Goal: Task Accomplishment & Management: Manage account settings

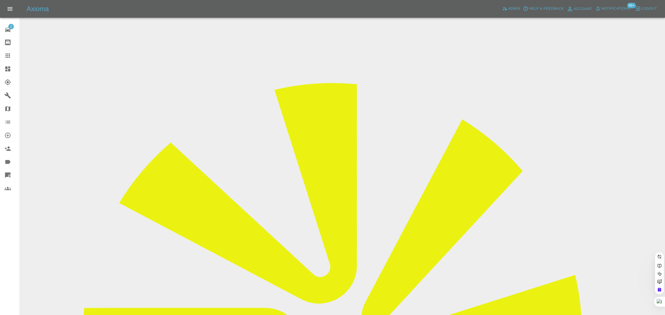
paste input "geo142@icloud.com"
type input "geo142@icloud.co"
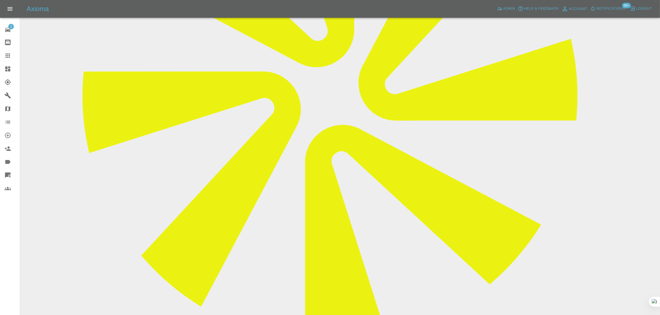
scroll to position [243, 0]
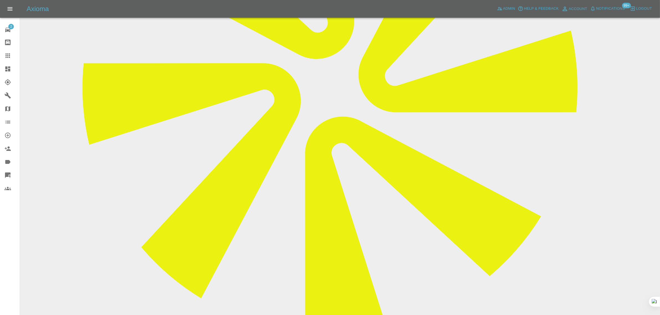
paste textarea "My car bumper was repaired by an Axioma mobile mechanic on 9/9/24 vehicle reg: …"
type textarea "My car bumper was repaired by an Axioma mobile mechanic on 9/9/24 vehicle reg: …"
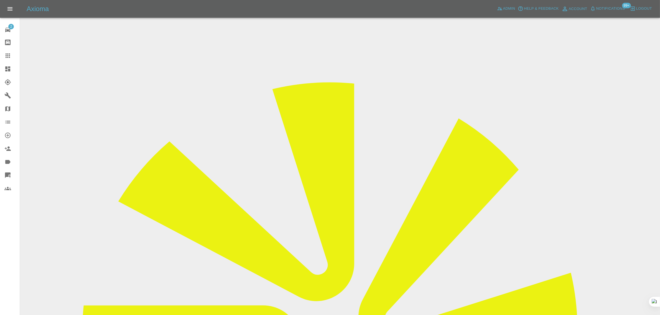
click at [0, 0] on input "Choose images" at bounding box center [0, 0] width 0 height 0
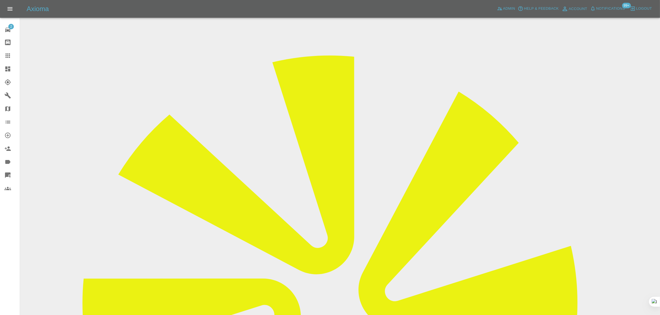
scroll to position [27, 0]
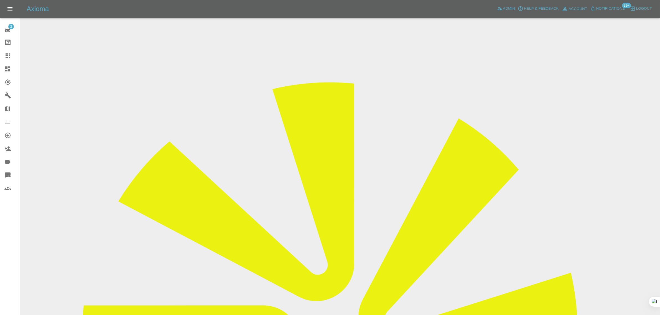
click at [11, 57] on icon at bounding box center [7, 55] width 7 height 7
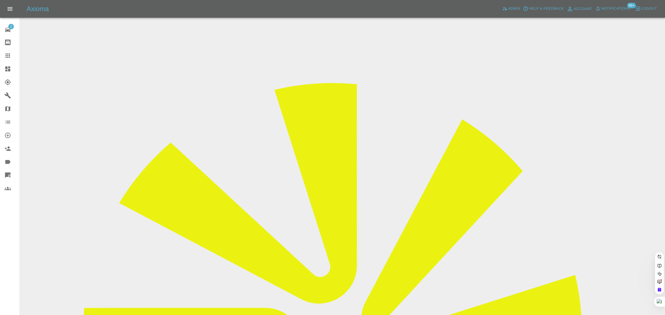
paste input "leercr@gmail.com"
type input "leercr@gmail.com"
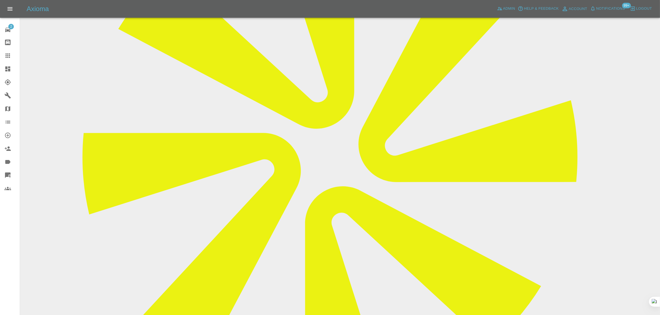
scroll to position [208, 0]
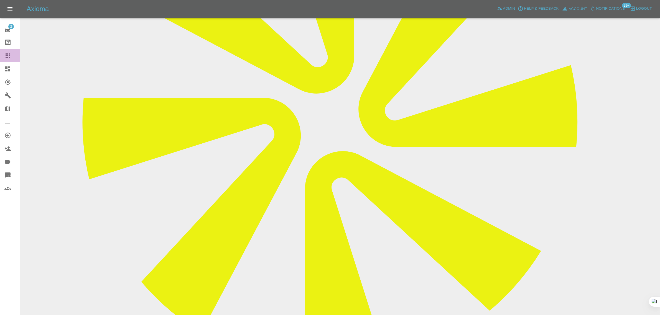
click at [11, 58] on icon at bounding box center [7, 55] width 7 height 7
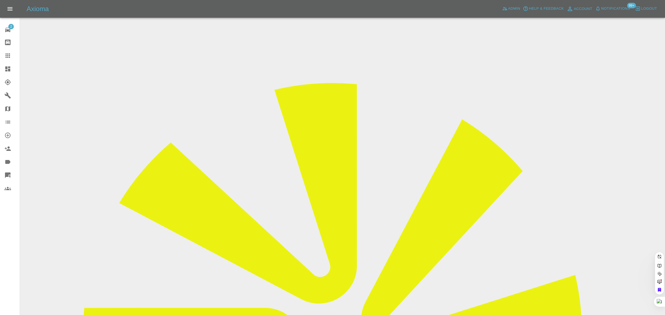
paste input "bob.germon@btinternet.com"
type input "bob.germon@btinternet.com"
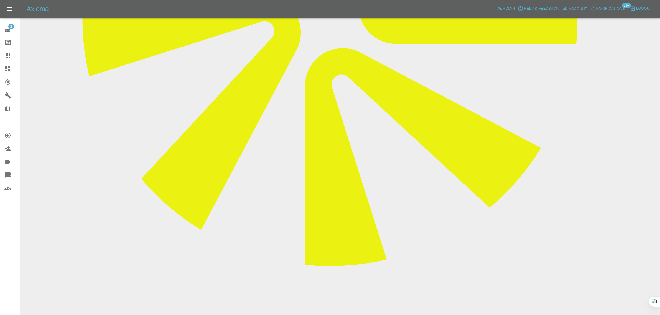
scroll to position [312, 0]
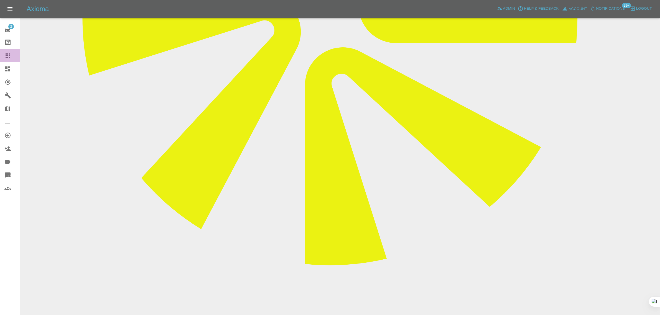
click at [10, 52] on icon at bounding box center [7, 55] width 7 height 7
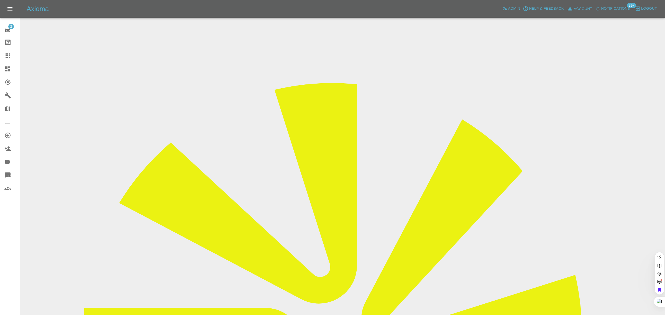
paste input "jackswinhoe@hotmail.co.uk"
type input "jackswinhoe@hotmail.co.u"
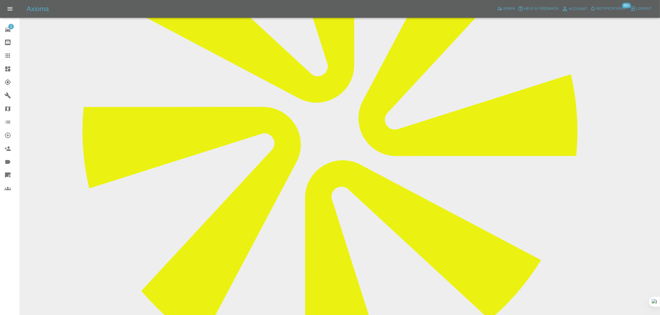
scroll to position [208, 0]
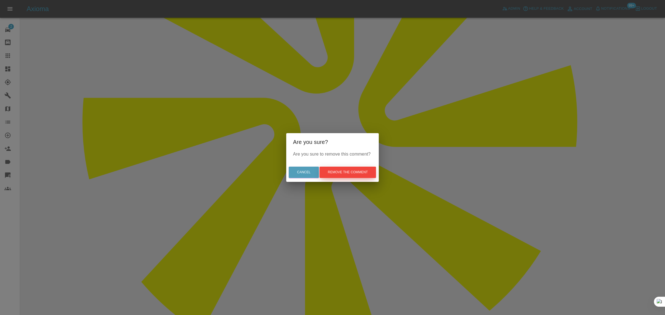
click at [346, 175] on button "Remove the comment" at bounding box center [348, 172] width 57 height 11
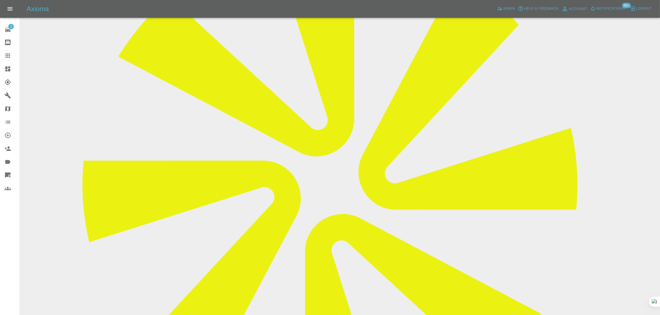
scroll to position [0, 0]
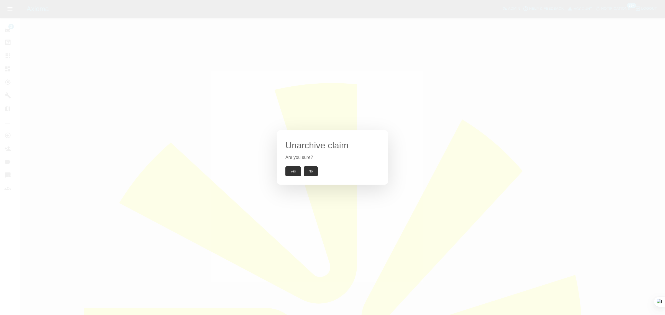
click at [290, 172] on button "Yes" at bounding box center [293, 172] width 16 height 10
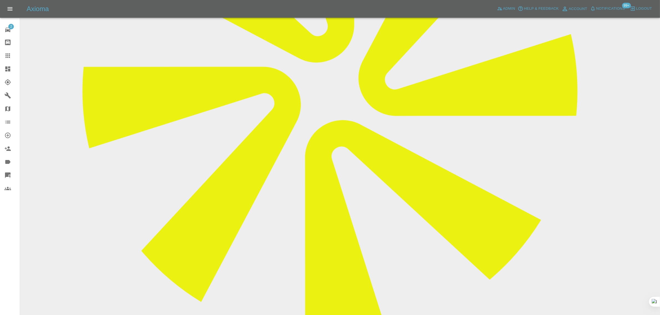
scroll to position [243, 0]
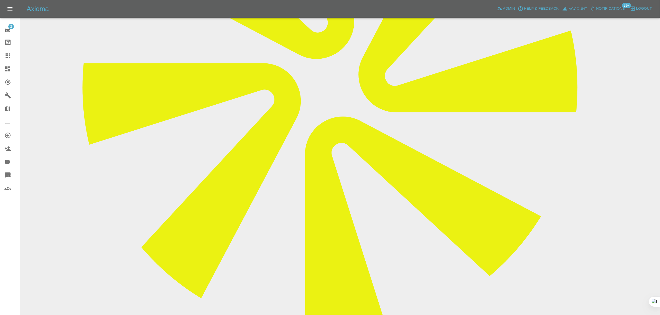
paste textarea "I tried to book a slot but was showing no availability. Can you let me know the…"
type textarea "I tried to book a slot but was showing no availability. Can you let me know the…"
click at [7, 54] on icon at bounding box center [7, 55] width 7 height 7
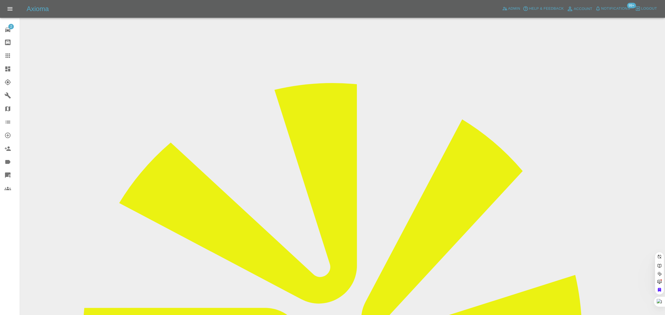
paste input "mccarthysarre@yahoo.com"
type input "mccarthysarre@yahoo.com"
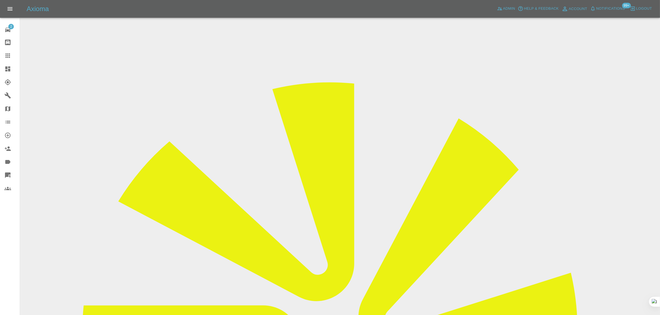
click at [12, 55] on div at bounding box center [12, 55] width 16 height 7
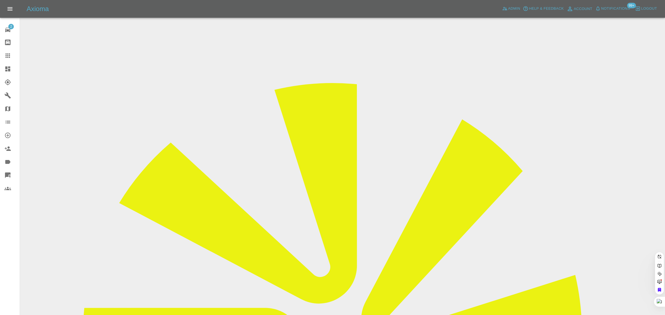
paste input "scafftone@hotmail.co.uk"
type input "scafftone@hotmail.co.uk"
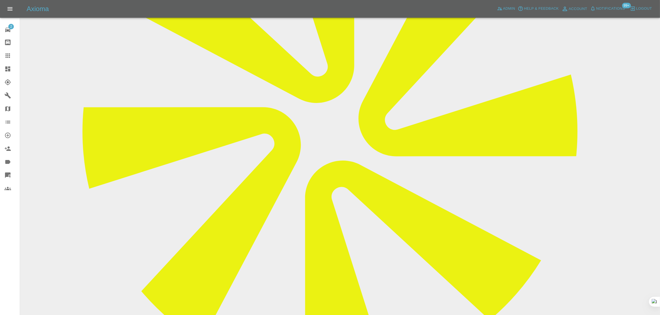
scroll to position [208, 0]
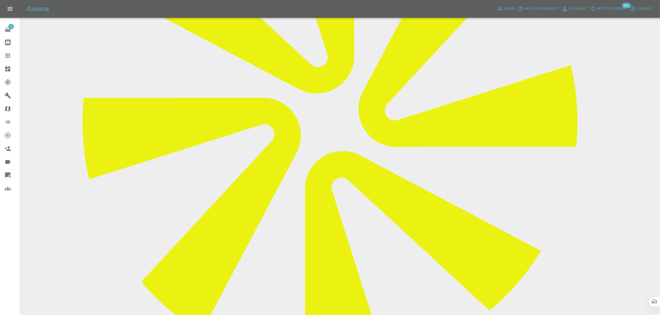
paste textarea "Please cancel request.regards"
type textarea "Please cancel request.regards"
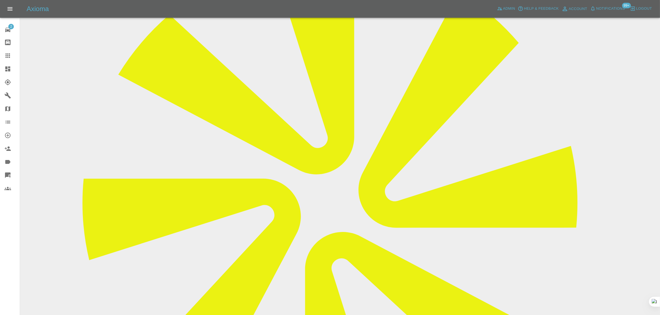
scroll to position [69, 0]
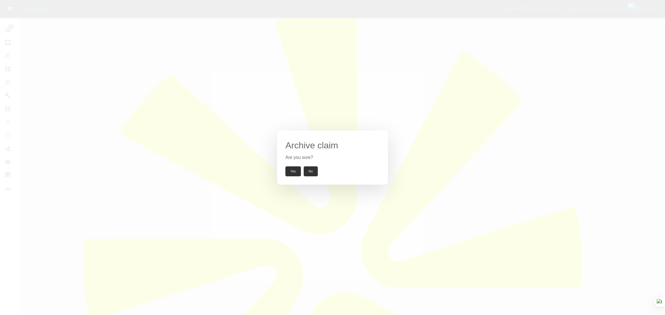
click at [290, 170] on button "Yes" at bounding box center [293, 172] width 16 height 10
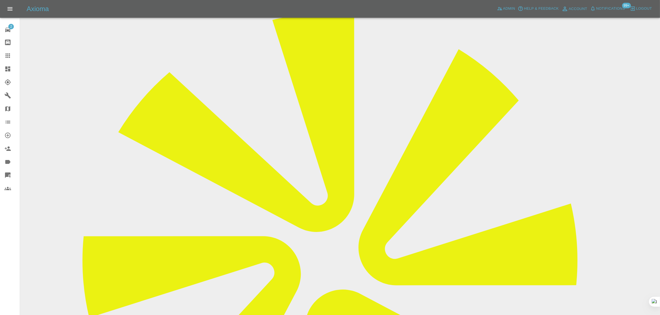
click at [13, 56] on div at bounding box center [12, 55] width 16 height 7
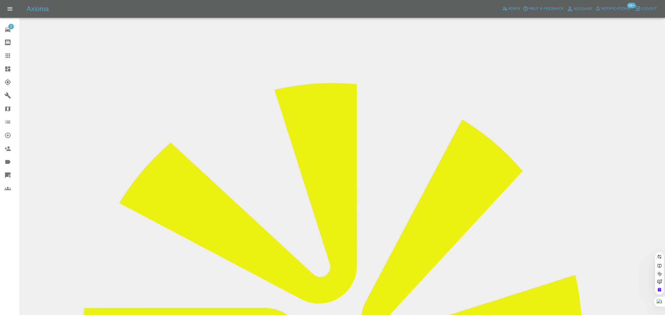
paste input "hitesh_parmar@yahoo.com"
type input "hitesh_parmar@yahoo.com"
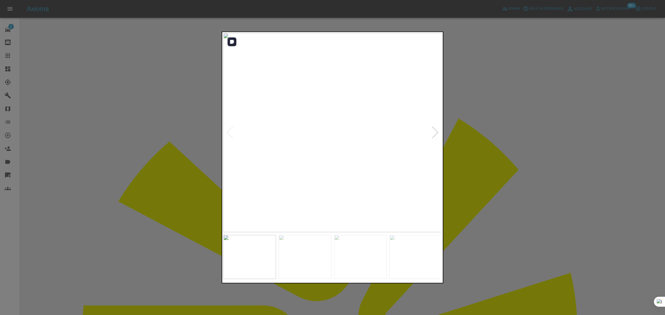
click at [434, 131] on div at bounding box center [435, 133] width 7 height 12
click at [434, 132] on div at bounding box center [435, 133] width 7 height 12
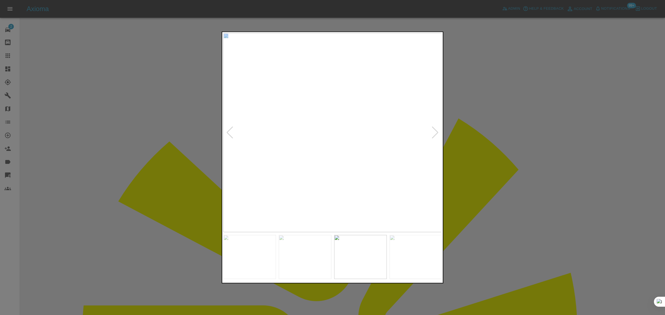
click at [434, 132] on div at bounding box center [435, 133] width 7 height 12
click at [434, 132] on img at bounding box center [332, 132] width 219 height 199
click at [433, 132] on img at bounding box center [332, 132] width 219 height 199
click at [499, 142] on div at bounding box center [332, 157] width 665 height 315
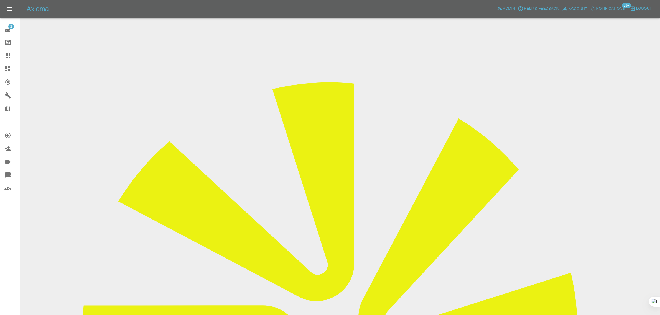
click at [9, 53] on icon at bounding box center [7, 55] width 7 height 7
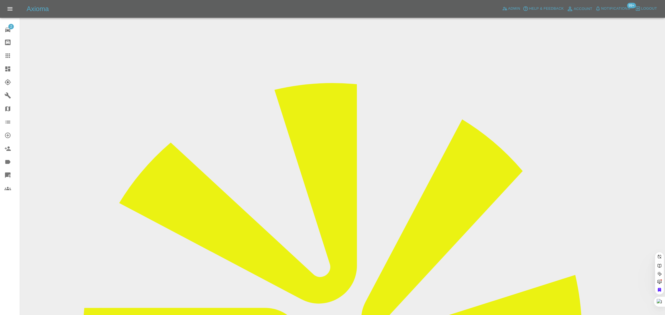
paste input "Joydoyin@hotmail.com"
type input "Joydoyin@hotmail.com"
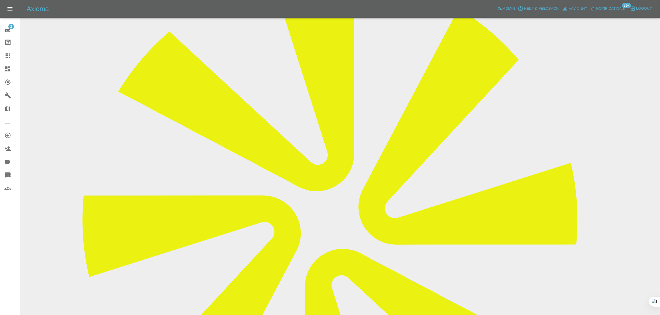
scroll to position [104, 0]
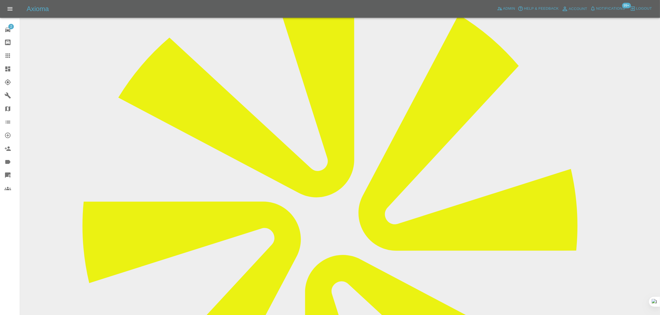
drag, startPoint x: 326, startPoint y: 44, endPoint x: 352, endPoint y: 42, distance: 26.1
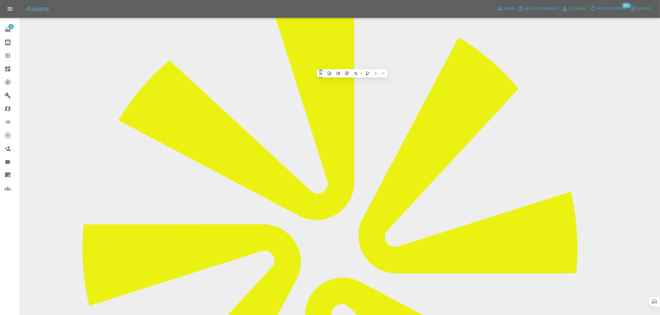
scroll to position [69, 0]
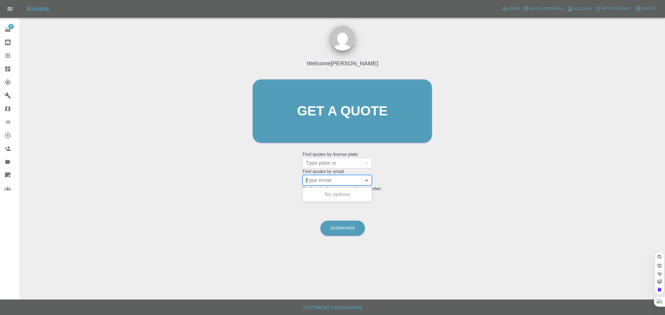
type input "[EMAIL_ADDRESS][DOMAIN_NAME]"
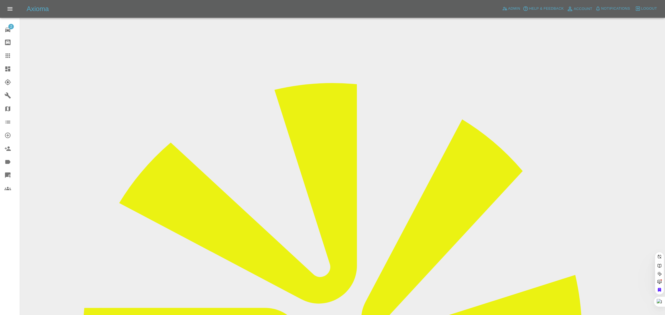
scroll to position [0, 10]
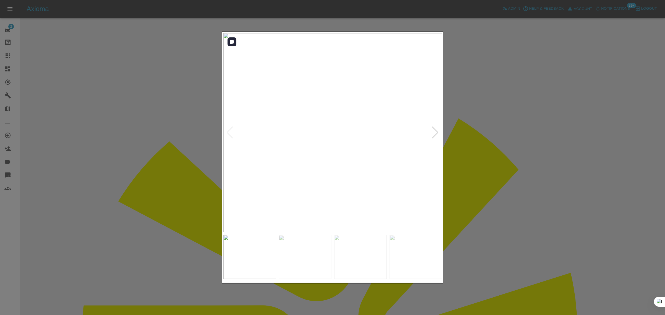
click at [436, 134] on div at bounding box center [435, 133] width 7 height 12
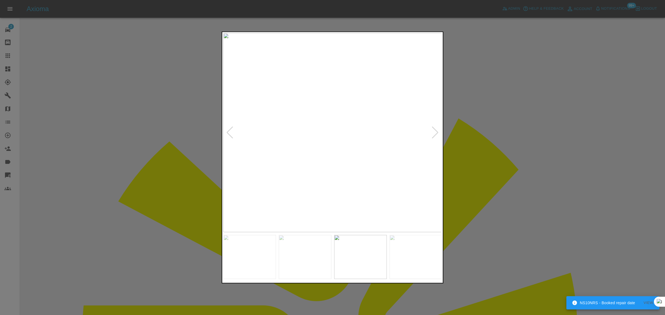
click at [436, 134] on div at bounding box center [435, 133] width 7 height 12
click at [436, 134] on img at bounding box center [332, 132] width 219 height 199
click at [496, 129] on div at bounding box center [332, 157] width 665 height 315
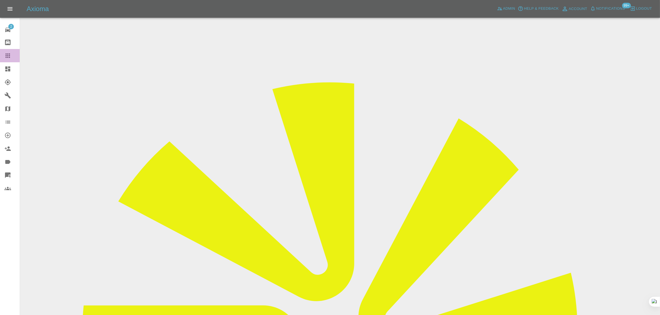
click at [7, 52] on icon at bounding box center [7, 55] width 7 height 7
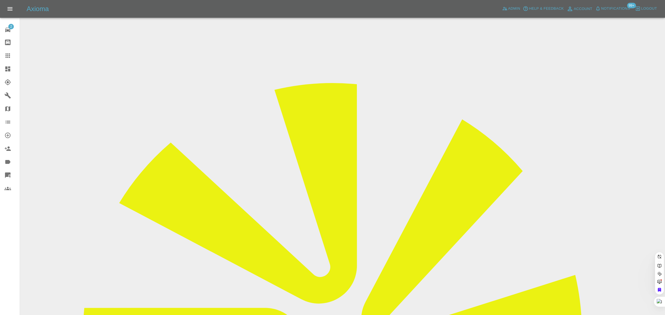
paste input "goodbyemypass@gmail.com"
type input "goodbyemypass@gmail.co"
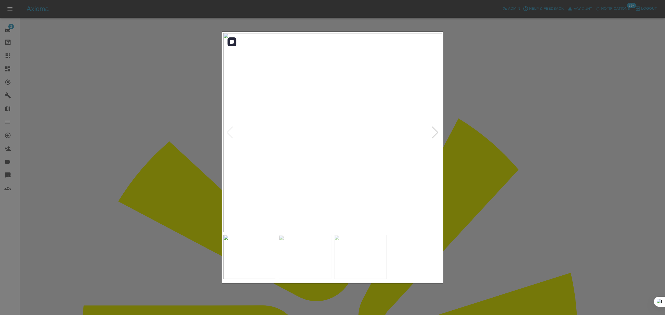
click at [433, 134] on div at bounding box center [435, 133] width 7 height 12
click at [433, 134] on img at bounding box center [332, 132] width 219 height 199
click at [12, 59] on div at bounding box center [332, 157] width 665 height 315
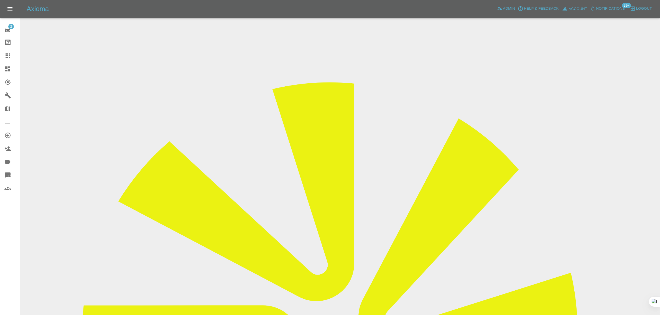
click at [12, 59] on div at bounding box center [12, 55] width 16 height 7
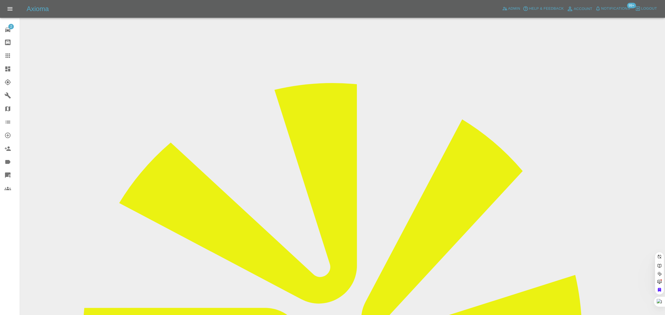
paste input "markburgess1uk@yahoo.co.uk"
type input "markburgess1uk@yahoo.co.uk"
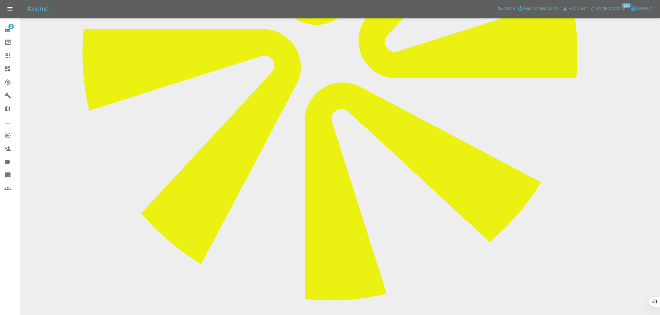
scroll to position [277, 0]
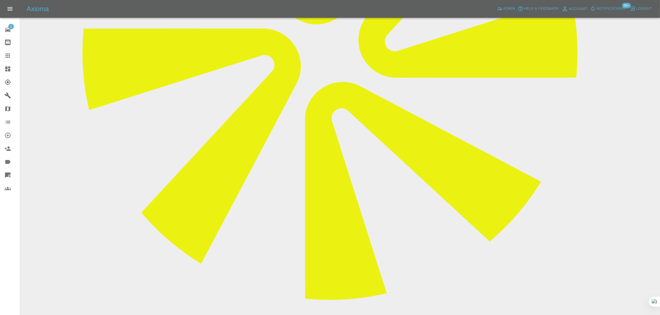
paste textarea "From: markburgess1uk@yahoo.co.uk Sent: 2025-09-03 17:32:24.907000+00:00 To: Axi…"
type textarea "From: markburgess1uk@yahoo.co.uk Sent: 2025-09-03 17:32:24.907000+00:00 To: Axi…"
drag, startPoint x: 629, startPoint y: 243, endPoint x: 617, endPoint y: 242, distance: 11.7
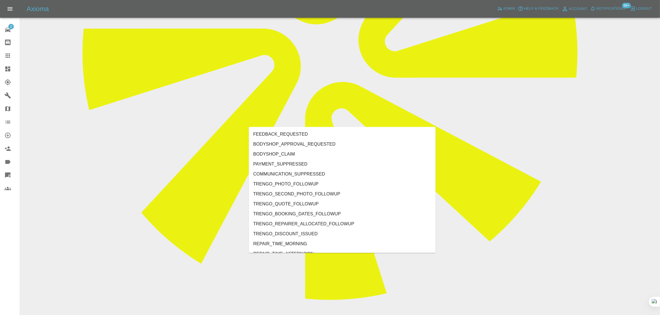
type input "no"
click at [297, 182] on li "REPAIRER_NO_CONTACT" at bounding box center [342, 184] width 187 height 10
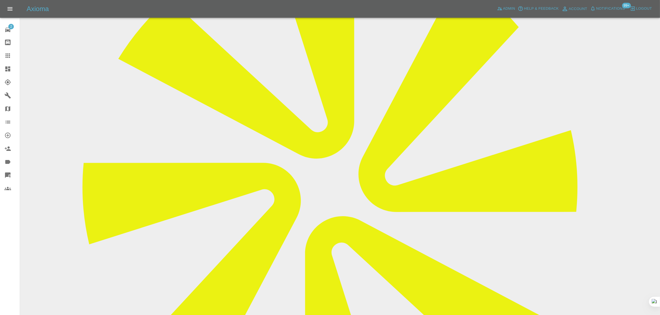
scroll to position [104, 0]
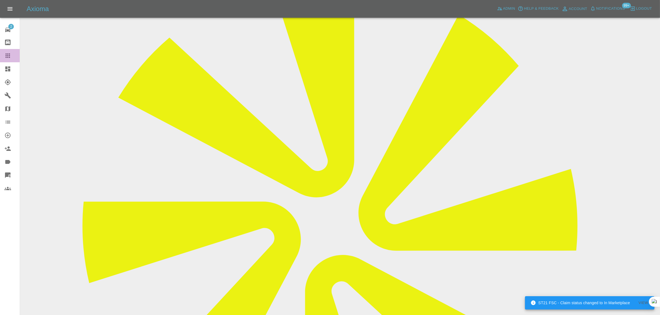
click at [12, 54] on div at bounding box center [12, 55] width 16 height 7
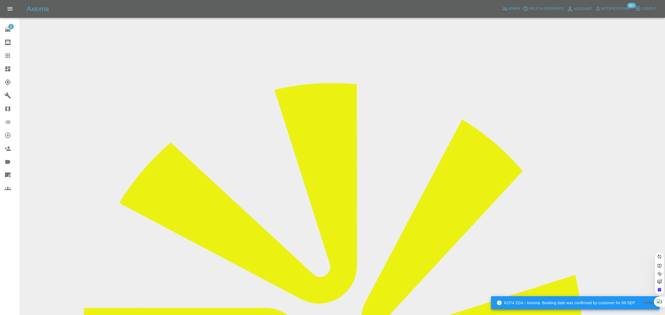
paste input "cedric.dasilva1@yahoo.com"
type input "cedric.dasilva1@yahoo.com"
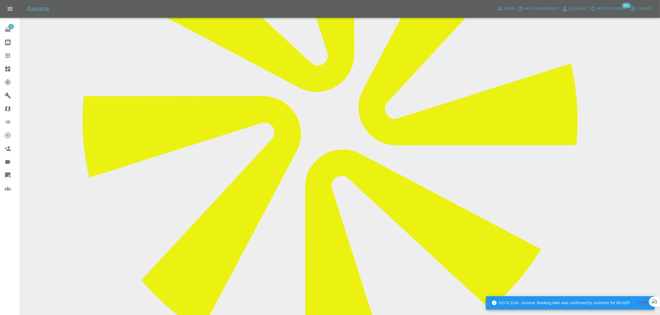
scroll to position [243, 0]
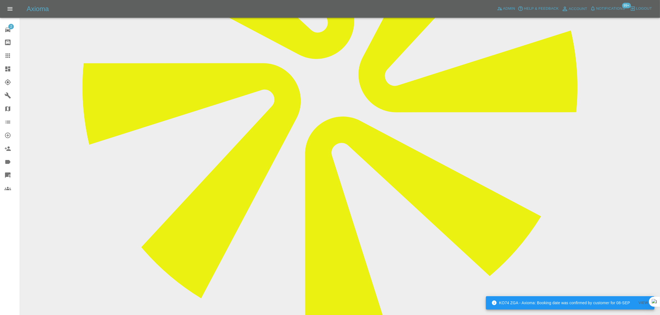
paste textarea "I don't have off street parking I'm afraid, so no electricity supply. Can you a…"
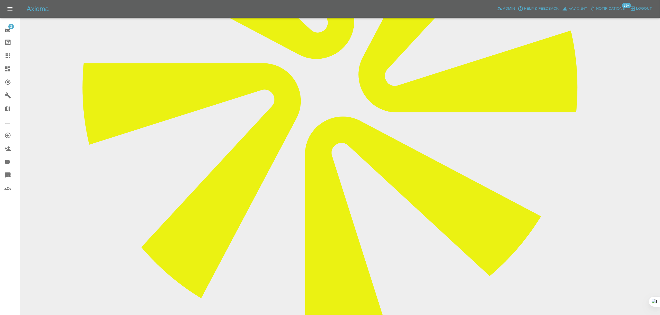
type textarea "I don't have off street parking I'm afraid, so no electricity supply. Can you a…"
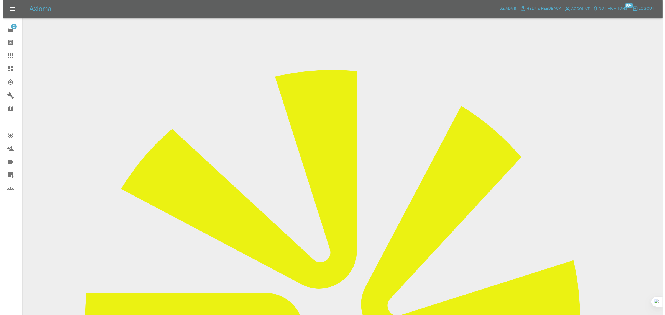
scroll to position [0, 0]
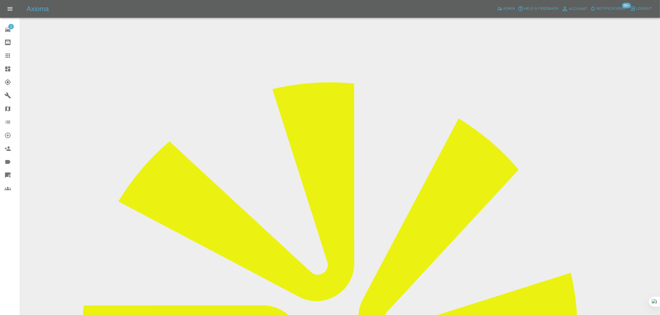
click at [14, 58] on div at bounding box center [12, 55] width 16 height 7
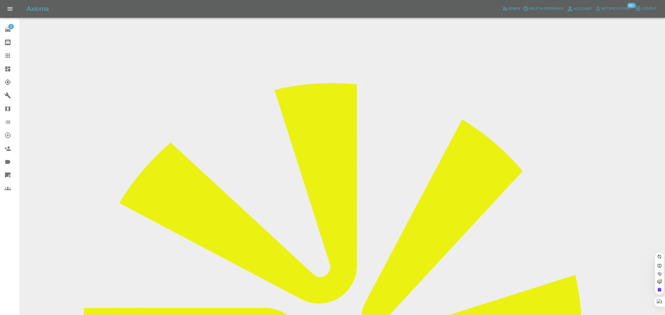
paste input "maggieamatruda@gmail.com"
type input "maggieamatruda@gmail.com"
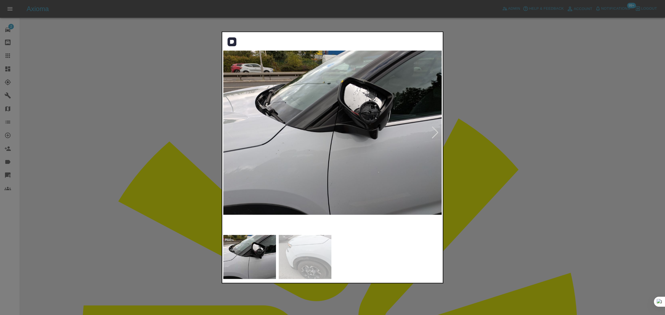
click at [435, 136] on div at bounding box center [435, 133] width 7 height 12
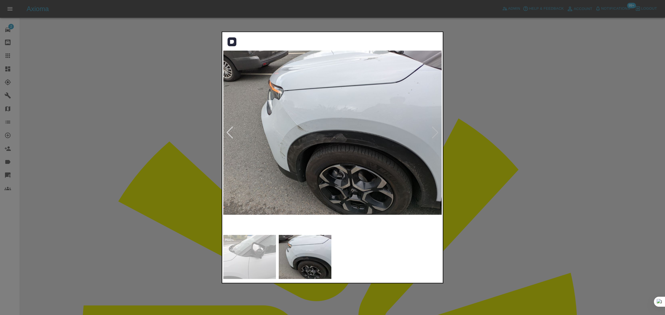
click at [435, 136] on img at bounding box center [332, 132] width 219 height 199
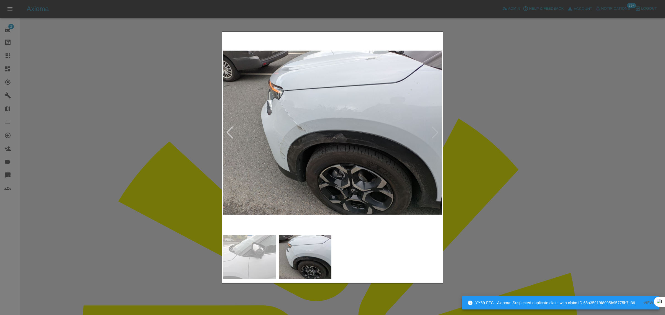
click at [484, 113] on div at bounding box center [332, 157] width 665 height 315
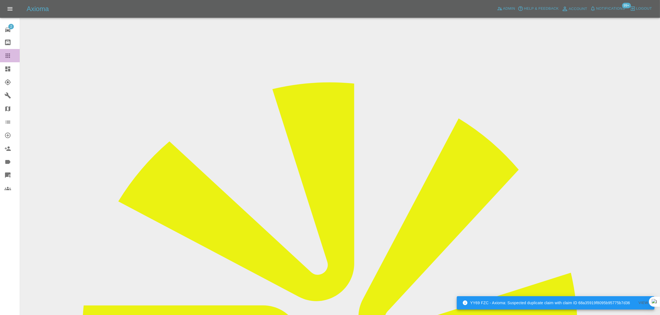
click at [8, 57] on icon at bounding box center [8, 55] width 4 height 4
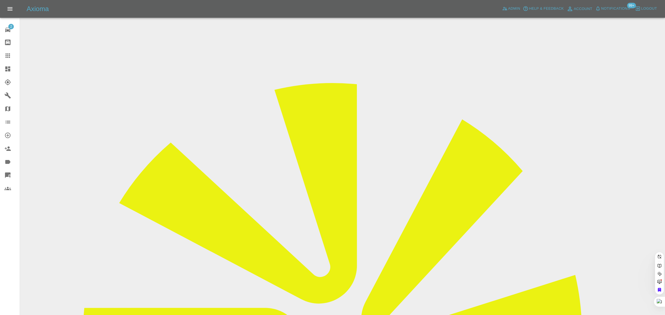
paste input "fabienmarshall@icloud.com"
type input "fabienmarshall@icloud.co"
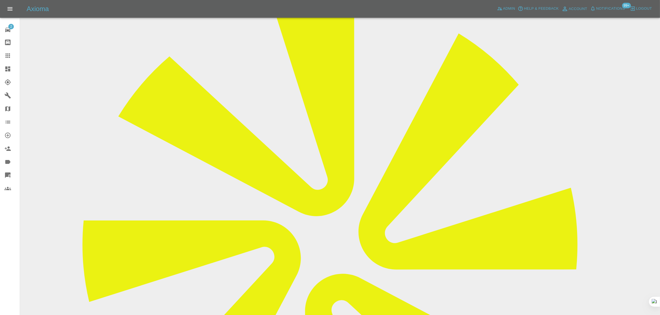
scroll to position [208, 0]
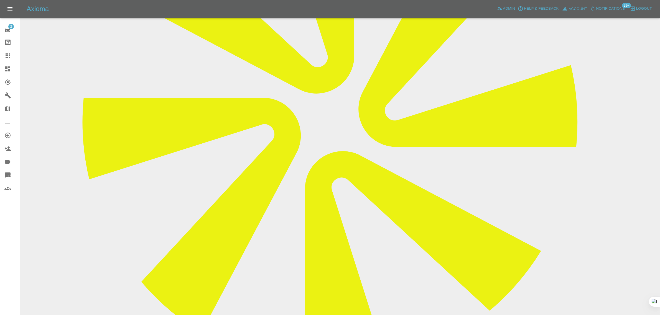
paste textarea "Hi there I recently got a quote of yourself and accepted it today but I’m just …"
type textarea "Hi there I recently got a quote of yourself and accepted it today but I’m just …"
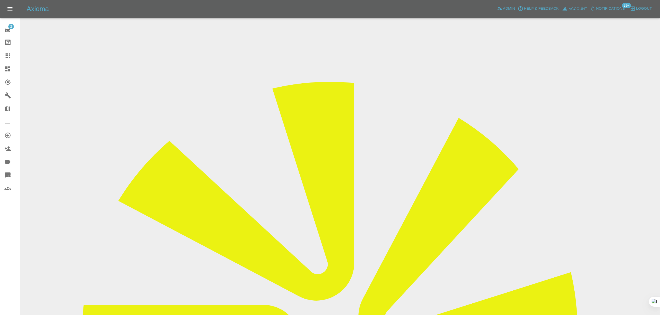
scroll to position [0, 0]
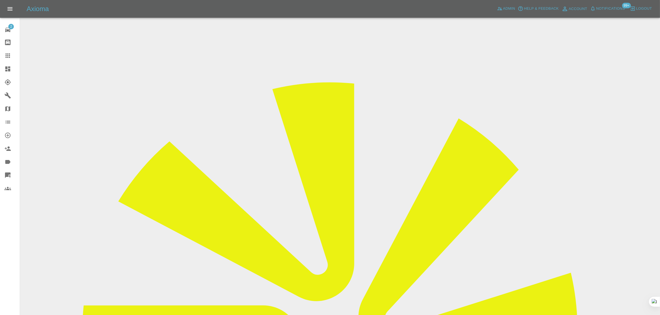
drag, startPoint x: 337, startPoint y: 149, endPoint x: 366, endPoint y: 146, distance: 29.2
copy tr "LN6 3LU"
click at [8, 56] on icon at bounding box center [7, 55] width 7 height 7
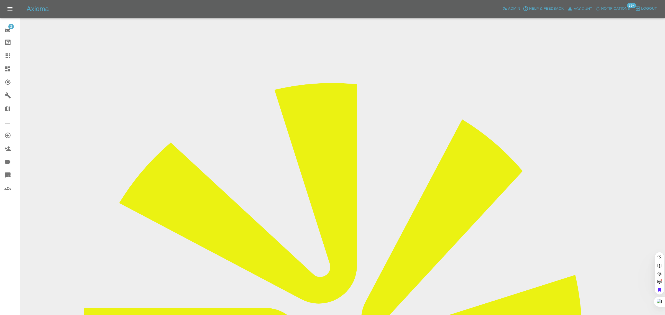
paste input "salman.fareed@hotmail.com"
type input "salman.fareed@hotmail.co"
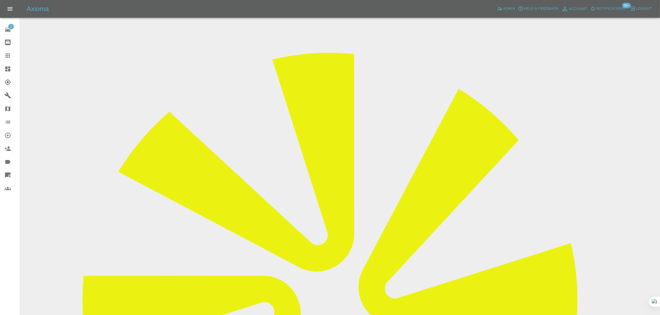
scroll to position [28, 0]
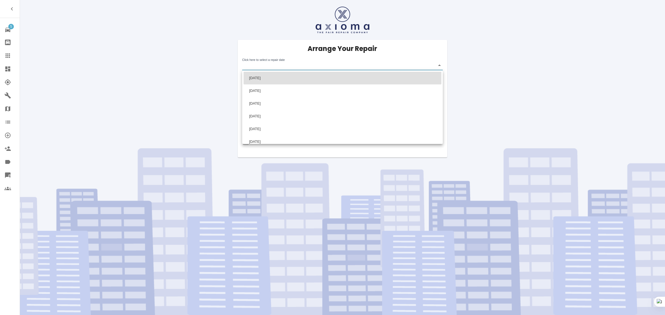
click at [321, 65] on body "5 Repair home Bodyshop home Claims Dashboard Explorer Garages Map Organization …" at bounding box center [332, 157] width 665 height 315
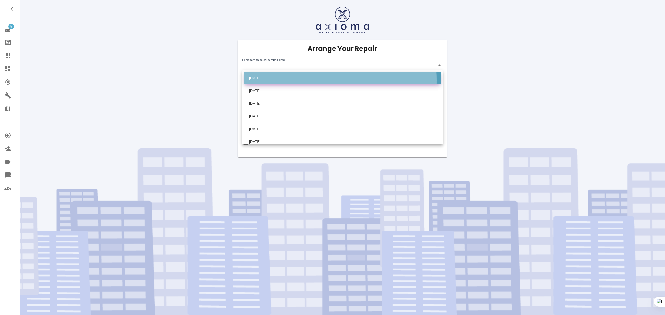
click at [277, 80] on li "Tue Sep 09 2025" at bounding box center [343, 78] width 198 height 13
type input "2025-09-09T00:00:00.000Z"
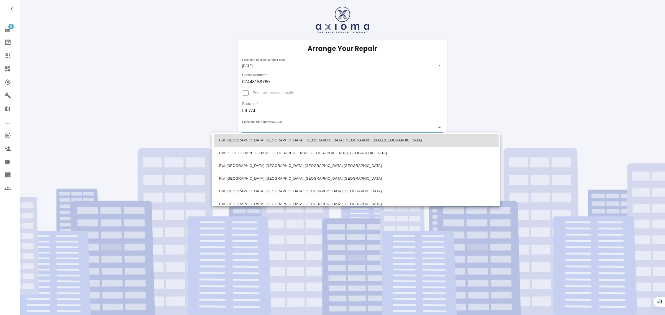
click at [276, 131] on body "5 Repair home Bodyshop home Claims Dashboard Explorer Garages Map Organization …" at bounding box center [332, 157] width 665 height 315
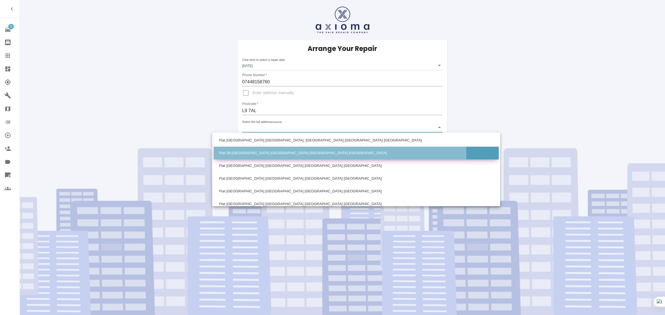
click at [282, 155] on li "Flat 39 Coniston University Hospital Aintree Longmoor Lane Liverpool Merseyside" at bounding box center [356, 153] width 285 height 13
type input "Flat 39 Coniston University Hospital Aintree Longmoor Lane Liverpool Merseyside"
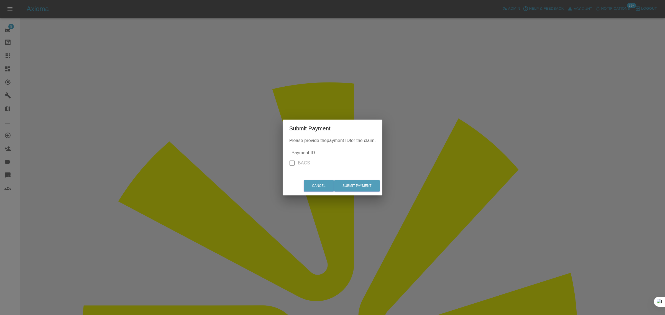
click at [332, 156] on input "Payment ID" at bounding box center [335, 153] width 86 height 9
paste input "pi_3S3DmzA4aDea5wMj0mSWHoFM"
type input "pi_3S3DmzA4aDea5wMj0mSWHoFM"
click at [362, 188] on button "Submit Payment" at bounding box center [357, 185] width 46 height 11
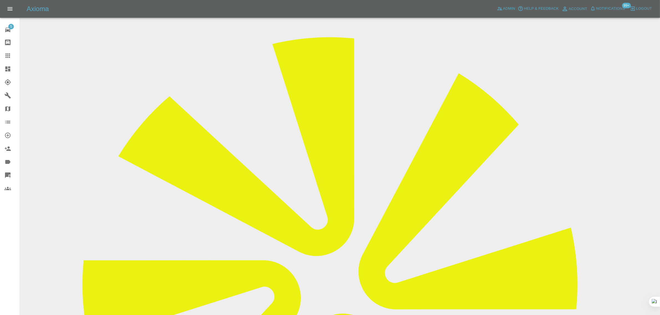
scroll to position [40, 0]
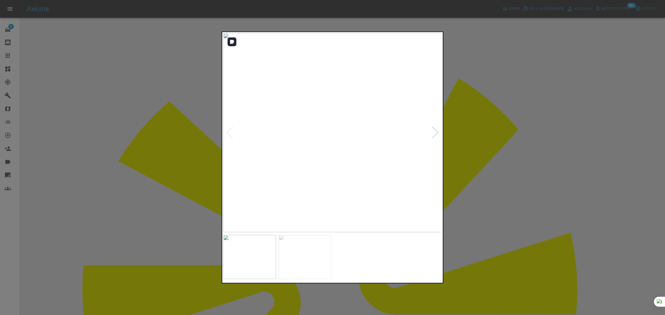
click at [435, 133] on div at bounding box center [435, 133] width 7 height 12
click at [435, 133] on img at bounding box center [332, 132] width 219 height 199
click at [472, 126] on div at bounding box center [332, 157] width 665 height 315
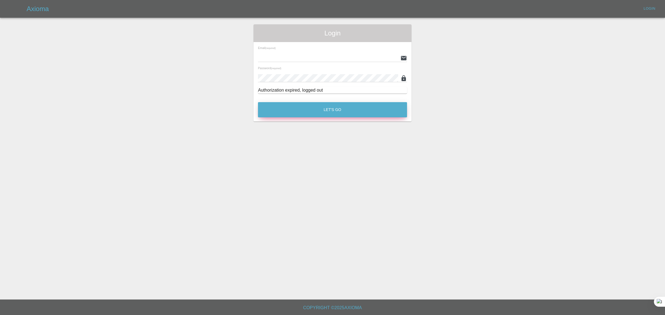
type input "[EMAIL_ADDRESS][DOMAIN_NAME]"
click at [322, 109] on button "Let's Go" at bounding box center [332, 109] width 149 height 15
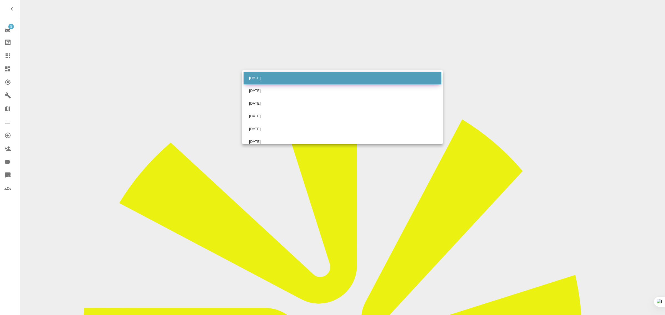
click at [265, 78] on li "[DATE]" at bounding box center [343, 78] width 198 height 13
type input "[DATE]T00:00:00.000Z"
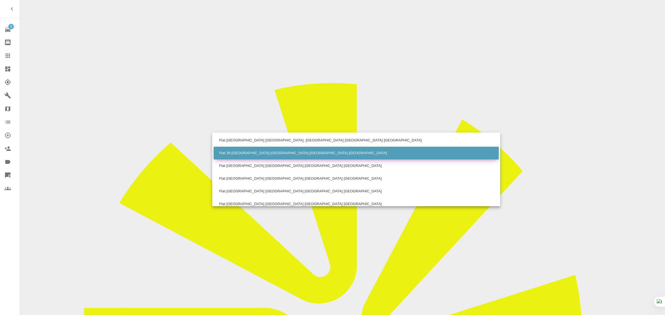
click at [271, 150] on li "Flat 39 [GEOGRAPHIC_DATA] [GEOGRAPHIC_DATA] [GEOGRAPHIC_DATA] [GEOGRAPHIC_DATA]" at bounding box center [356, 153] width 285 height 13
type input "Flat 39 [GEOGRAPHIC_DATA] [GEOGRAPHIC_DATA] [GEOGRAPHIC_DATA] [GEOGRAPHIC_DATA]"
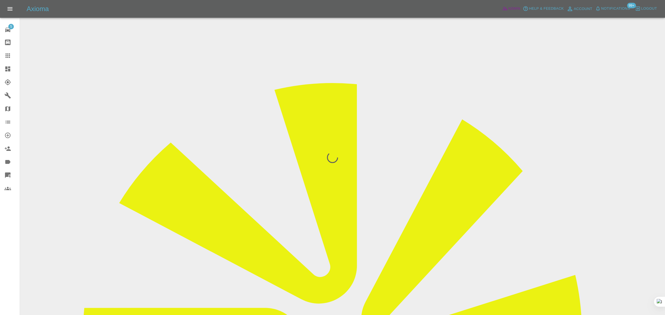
click at [510, 6] on span "Admin" at bounding box center [514, 9] width 12 height 6
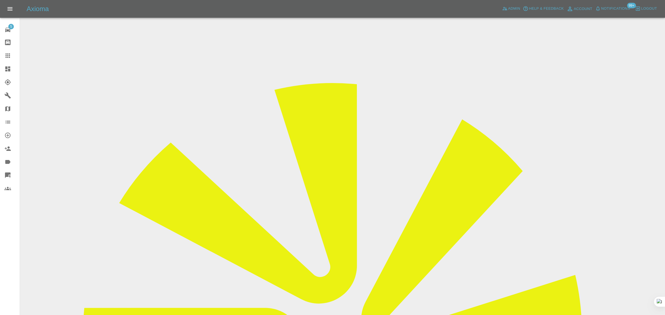
paste input "6880a4fe1fc911e1ad01d660"
type input "6880a4fe1fc911e1ad01d660"
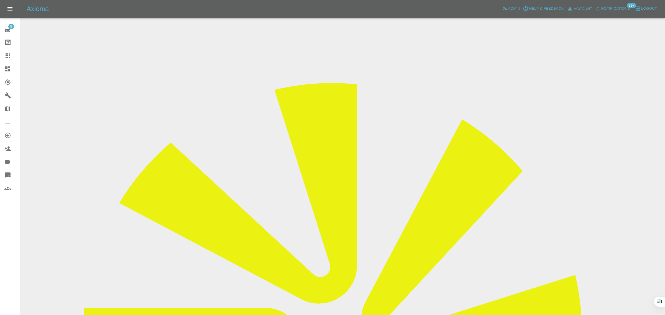
scroll to position [0, 0]
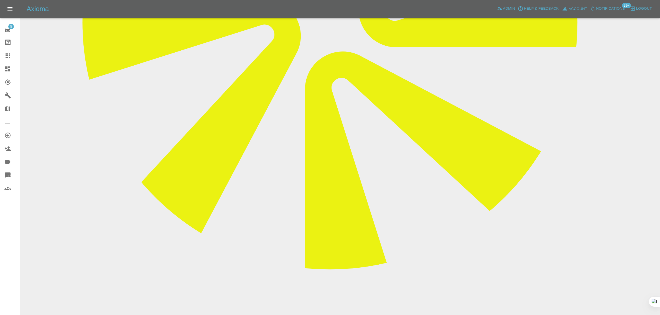
scroll to position [312, 0]
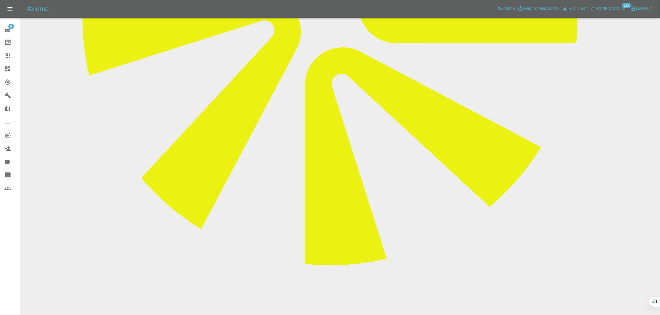
paste textarea "I have decided to not to go ahead with your services as I don’t want to wait ar…"
type textarea "I have decided to not to go ahead with your services as I don’t want to wait ar…"
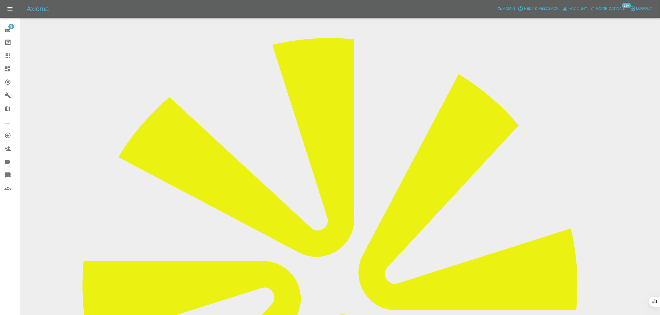
scroll to position [0, 0]
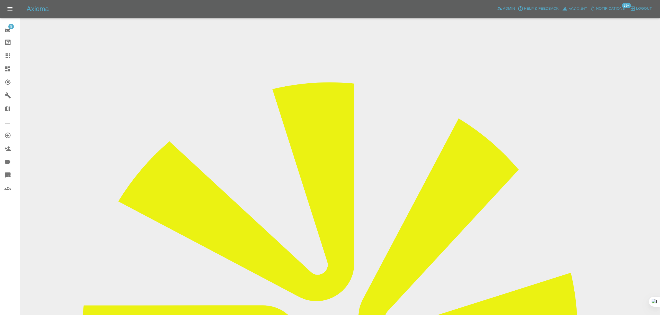
copy div "[EMAIL_ADDRESS][DOMAIN_NAME]"
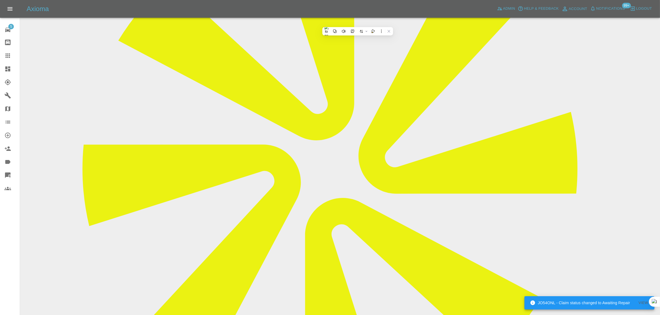
scroll to position [277, 0]
